Goal: Find specific page/section: Find specific page/section

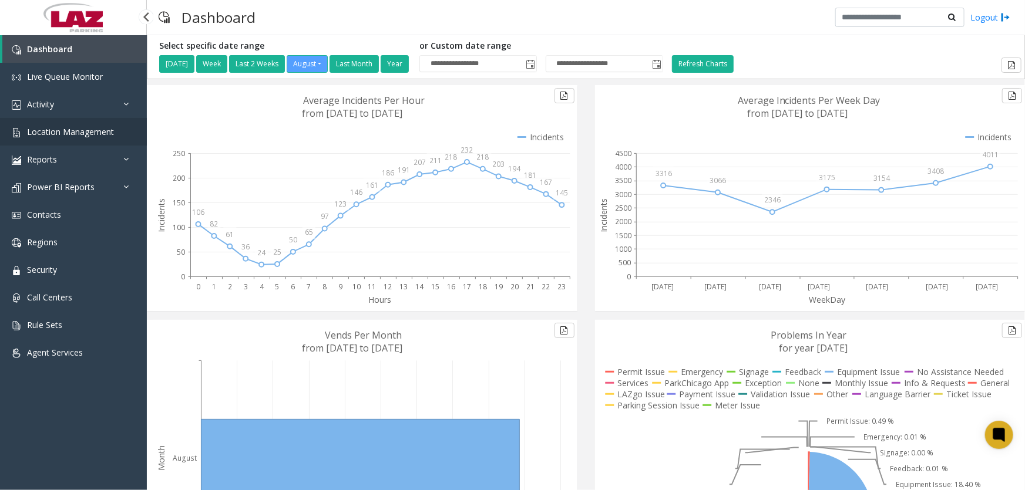
click at [65, 127] on span "Location Management" at bounding box center [70, 131] width 87 height 11
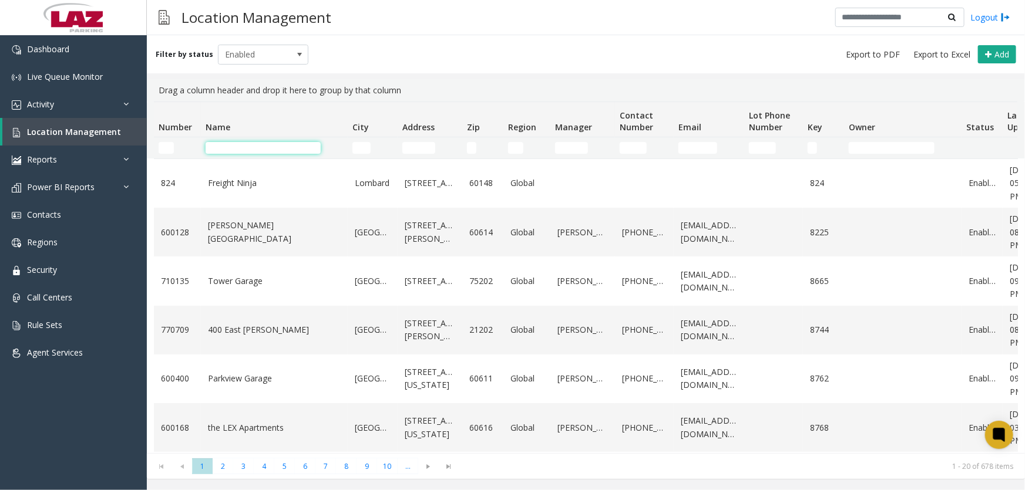
click at [255, 147] on input "Name Filter" at bounding box center [262, 148] width 115 height 12
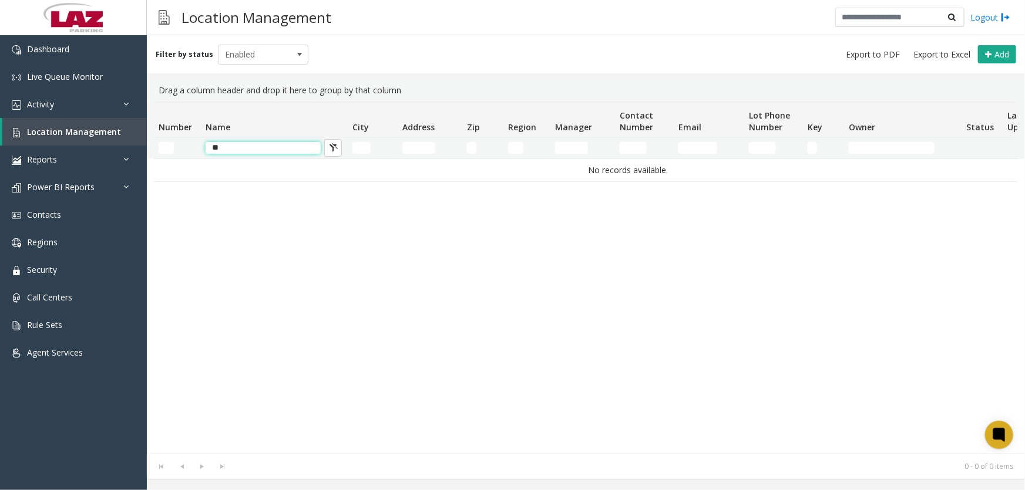
type input "*"
type input "*****"
drag, startPoint x: 255, startPoint y: 150, endPoint x: 66, endPoint y: 139, distance: 190.0
click at [78, 140] on app-root "Dashboard Live Queue Monitor Activity Daily Activity Lane Activity Agent Activi…" at bounding box center [512, 245] width 1025 height 490
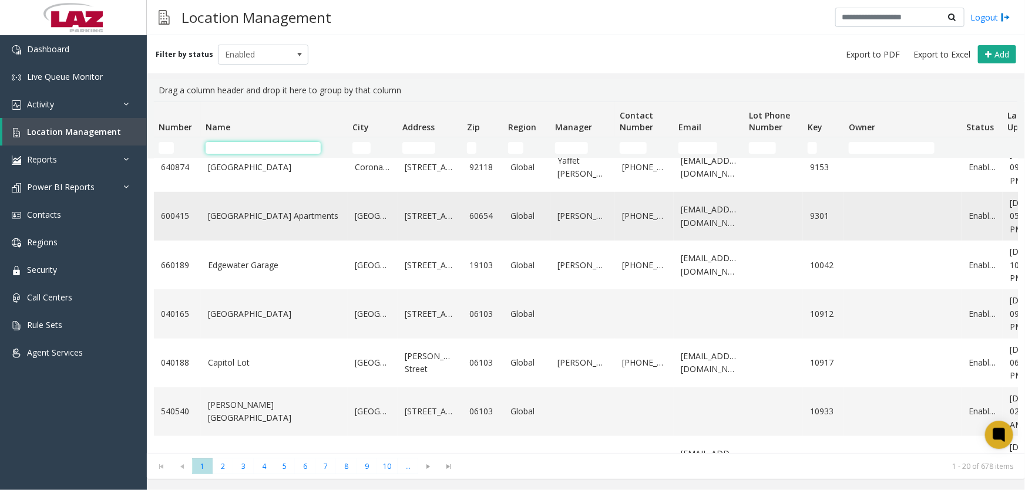
scroll to position [427, 0]
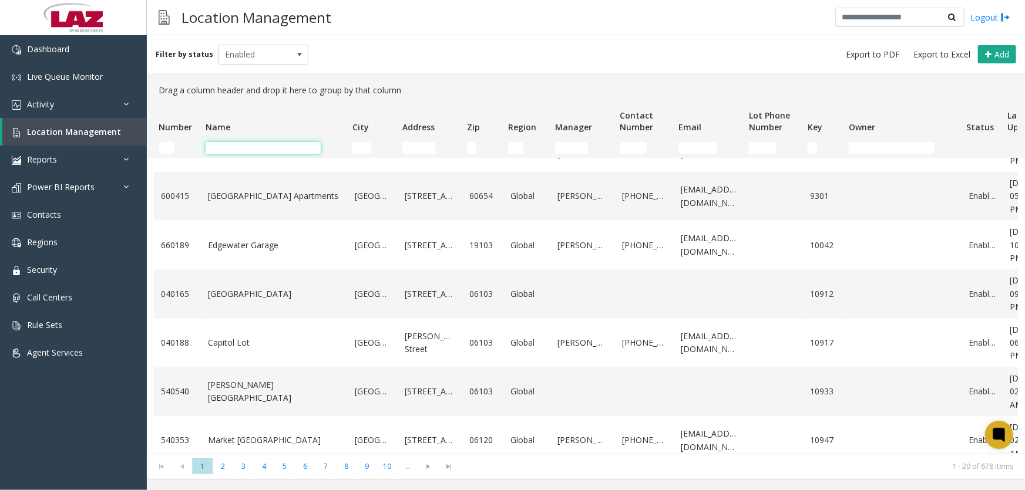
click at [254, 145] on input "Name Filter" at bounding box center [262, 148] width 115 height 12
type input "*******"
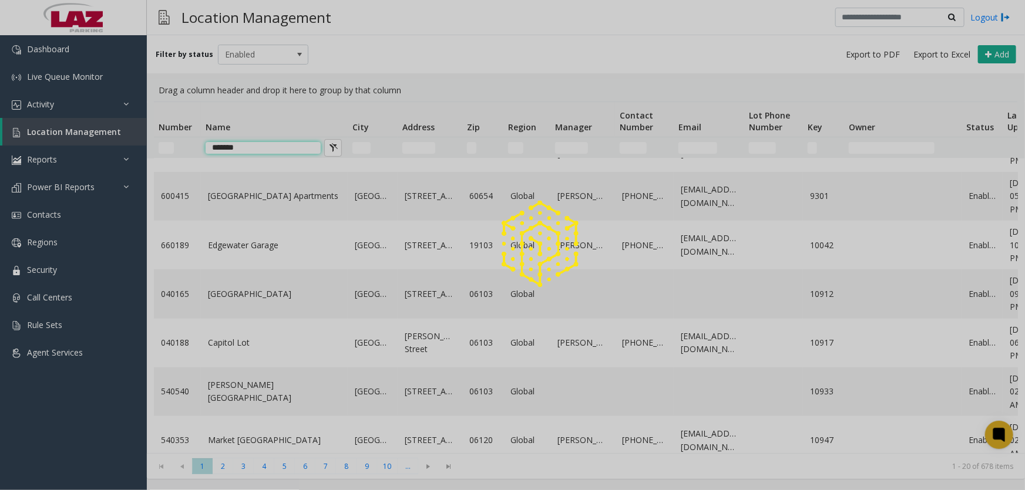
scroll to position [0, 0]
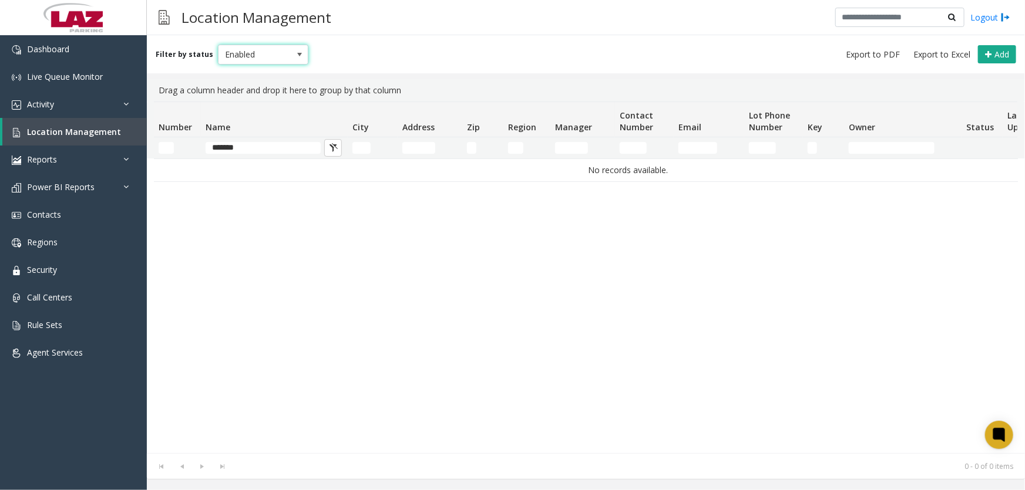
drag, startPoint x: 252, startPoint y: 64, endPoint x: 282, endPoint y: 58, distance: 30.5
click at [252, 64] on span "Enabled" at bounding box center [263, 55] width 91 height 20
click at [282, 58] on span "Enabled" at bounding box center [254, 54] width 72 height 19
click at [275, 57] on span "Enabled" at bounding box center [254, 54] width 72 height 19
click at [250, 72] on li "All" at bounding box center [257, 74] width 87 height 16
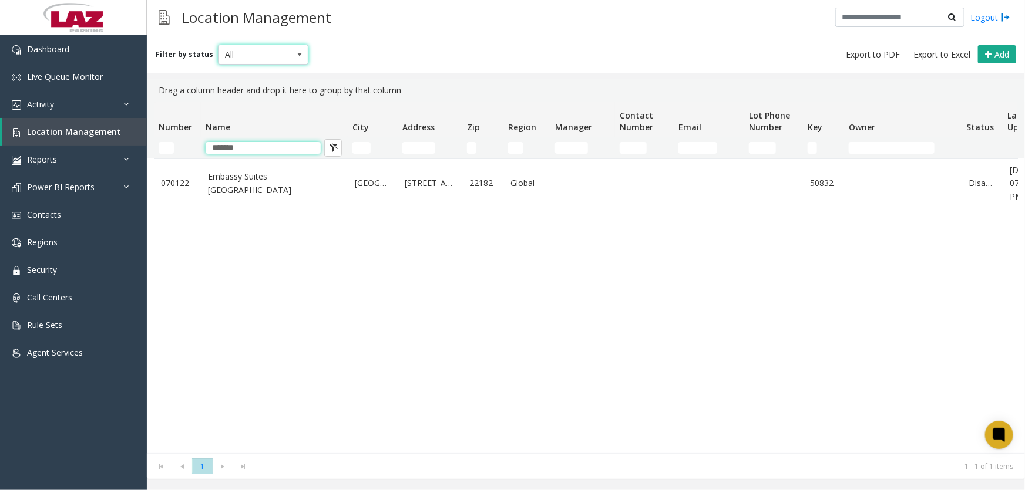
drag, startPoint x: 275, startPoint y: 142, endPoint x: 147, endPoint y: 132, distance: 127.8
click at [147, 132] on div "Number Name City Address Zip Region Manager Contact Number Email Lot Phone Numb…" at bounding box center [582, 130] width 870 height 57
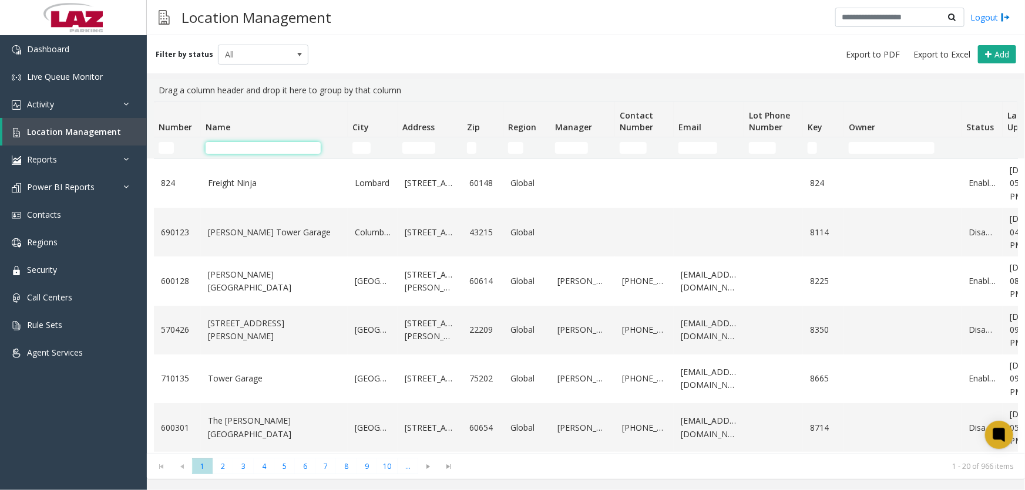
type input "*"
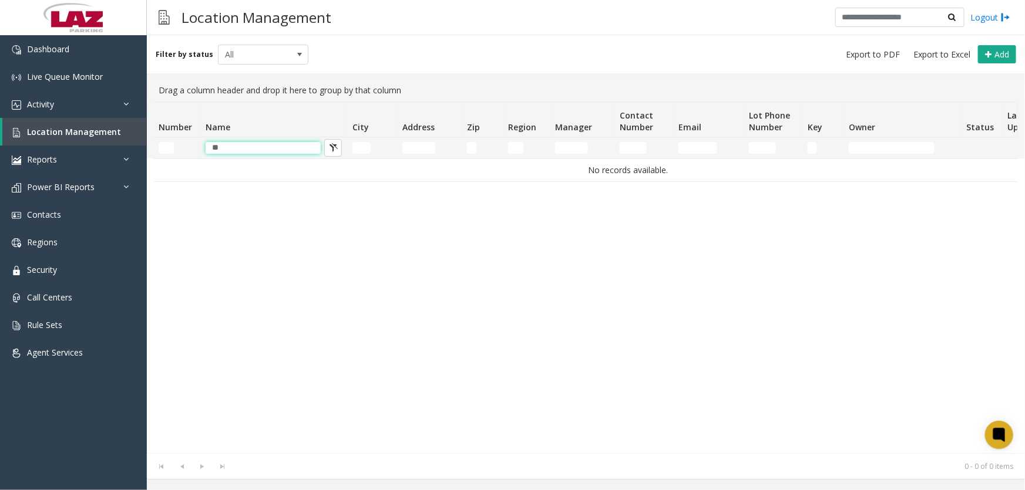
type input "*"
